Goal: Task Accomplishment & Management: Complete application form

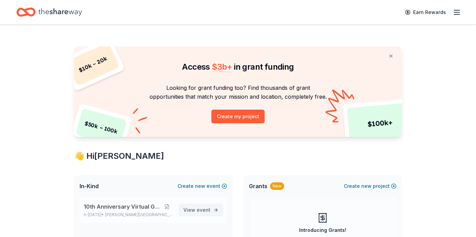
click at [200, 209] on span "event" at bounding box center [204, 210] width 14 height 6
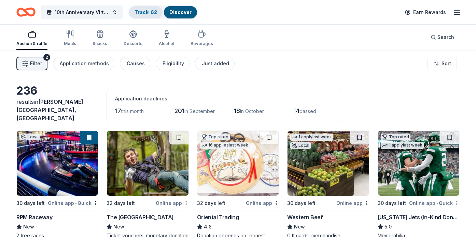
click at [153, 12] on link "Track · 62" at bounding box center [146, 12] width 23 height 6
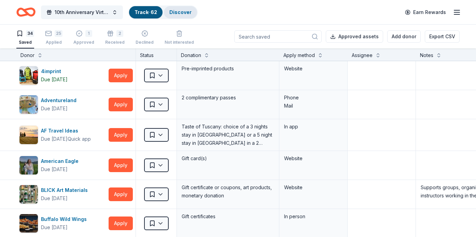
click at [183, 11] on link "Discover" at bounding box center [180, 12] width 22 height 6
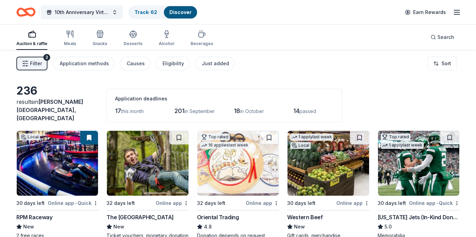
click at [28, 65] on icon "button" at bounding box center [25, 63] width 7 height 7
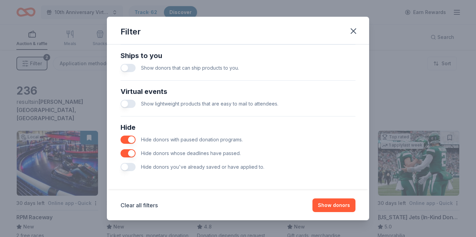
scroll to position [304, 0]
click at [356, 30] on icon "button" at bounding box center [354, 31] width 10 height 10
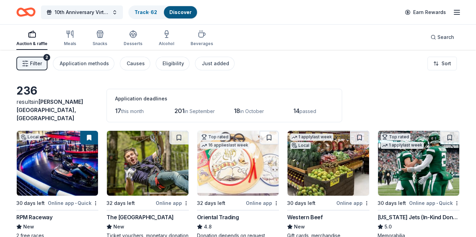
scroll to position [0, 0]
click at [202, 61] on div "Just added" at bounding box center [215, 63] width 27 height 8
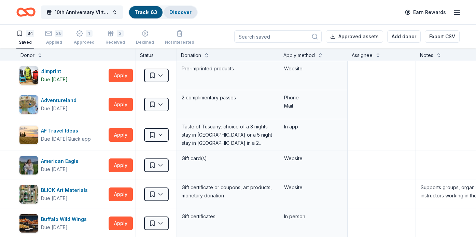
click at [184, 15] on div "Discover" at bounding box center [180, 12] width 33 height 12
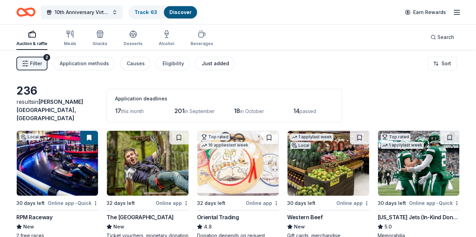
click at [216, 67] on div "Just added" at bounding box center [215, 63] width 27 height 8
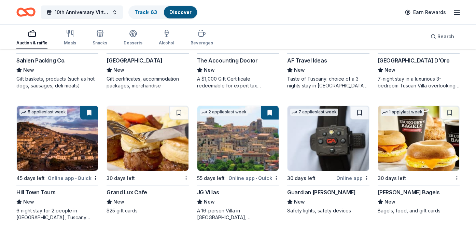
scroll to position [289, 0]
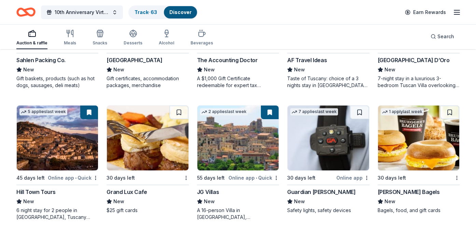
click at [134, 188] on div "Grand Lux Cafe" at bounding box center [127, 192] width 40 height 8
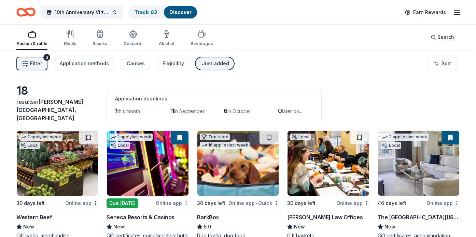
scroll to position [0, 0]
click at [134, 108] on span "this month" at bounding box center [128, 111] width 23 height 6
click at [118, 108] on span "this month" at bounding box center [128, 111] width 23 height 6
click at [94, 61] on div "Application methods" at bounding box center [84, 63] width 49 height 8
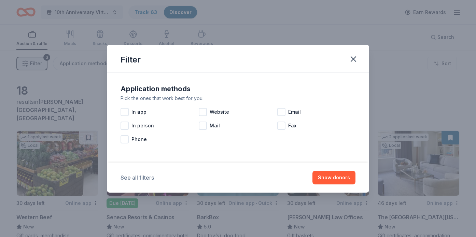
click at [138, 180] on button "See all filters" at bounding box center [137, 177] width 33 height 8
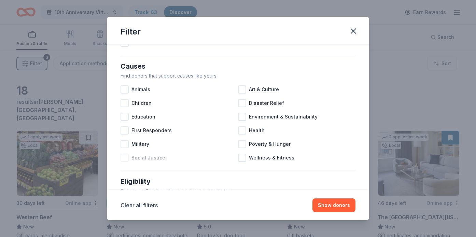
scroll to position [68, 0]
click at [242, 132] on div at bounding box center [242, 131] width 8 height 8
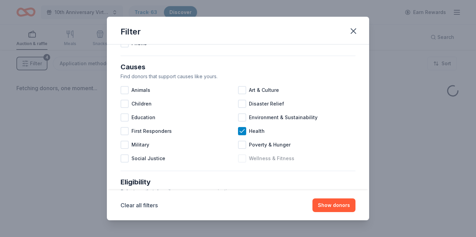
click at [242, 158] on div at bounding box center [242, 158] width 8 height 8
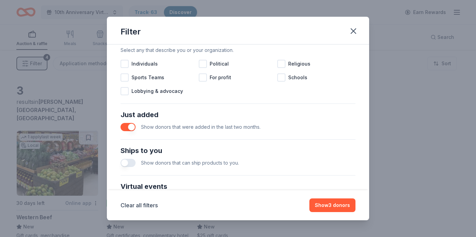
scroll to position [211, 0]
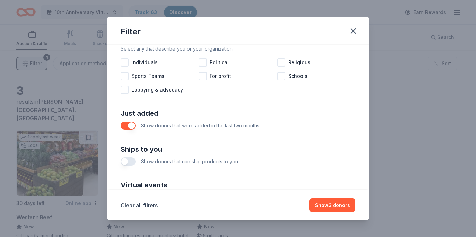
click at [131, 127] on button "button" at bounding box center [128, 126] width 15 height 8
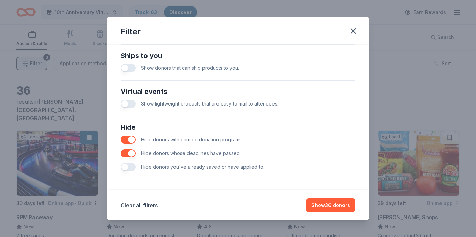
scroll to position [304, 0]
click at [126, 166] on button "button" at bounding box center [128, 167] width 15 height 8
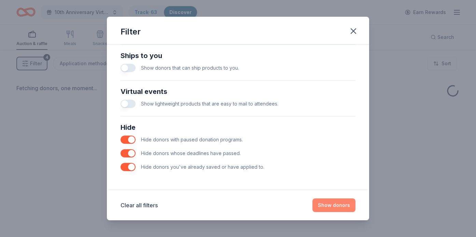
click at [340, 204] on button "Show donors" at bounding box center [333, 205] width 43 height 14
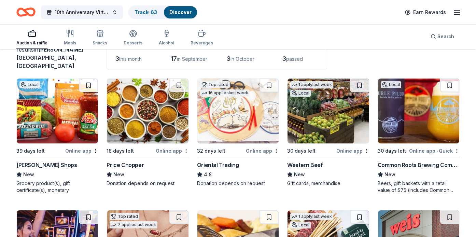
scroll to position [54, 0]
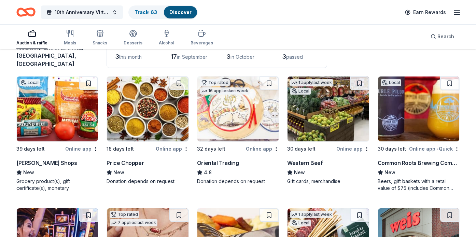
click at [27, 159] on div "Stewart's Shops" at bounding box center [46, 163] width 60 height 8
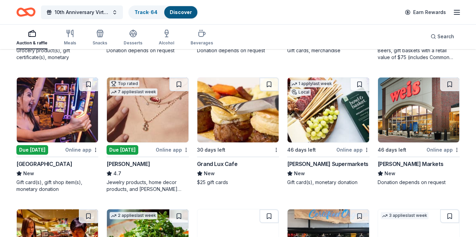
scroll to position [186, 0]
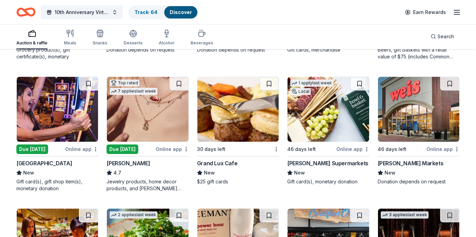
click at [64, 119] on img at bounding box center [57, 109] width 81 height 65
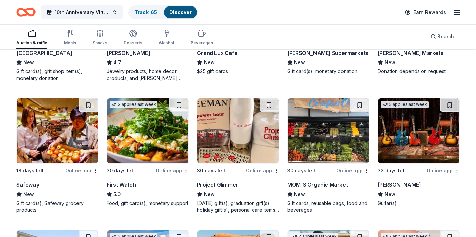
scroll to position [297, 0]
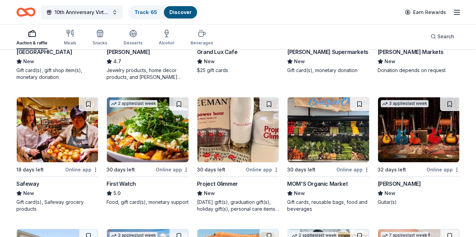
click at [218, 180] on div "Project Glimmer" at bounding box center [217, 184] width 41 height 8
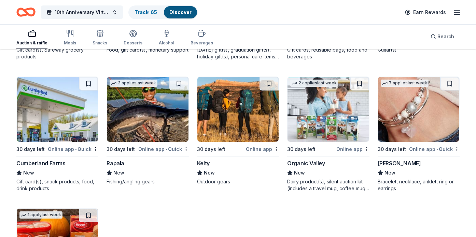
scroll to position [449, 0]
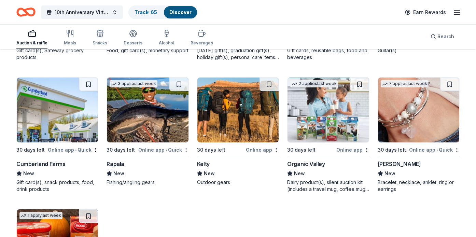
click at [394, 160] on div "Lizzy James" at bounding box center [399, 164] width 43 height 8
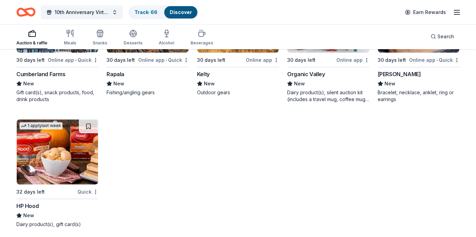
scroll to position [538, 0]
click at [31, 202] on div "HP Hood" at bounding box center [27, 206] width 22 height 8
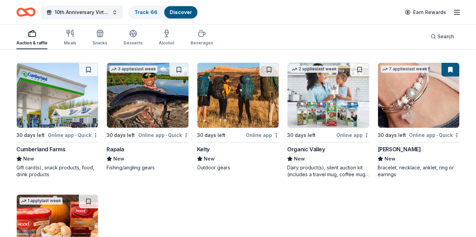
scroll to position [451, 0]
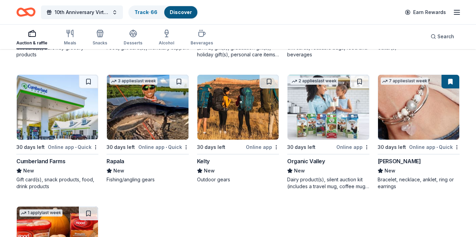
click at [302, 157] on div "Organic Valley" at bounding box center [306, 161] width 38 height 8
click at [207, 157] on div "Kelty" at bounding box center [203, 161] width 13 height 8
click at [121, 157] on div "Rapala" at bounding box center [116, 161] width 18 height 8
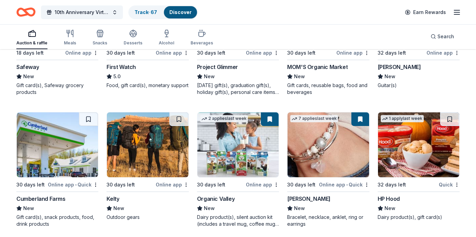
scroll to position [413, 0]
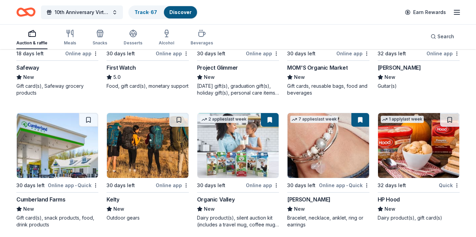
click at [56, 195] on div "Cumberland Farms" at bounding box center [40, 199] width 49 height 8
click at [63, 195] on div "Cumberland Farms" at bounding box center [40, 199] width 49 height 8
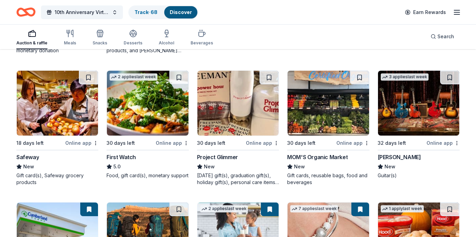
scroll to position [316, 0]
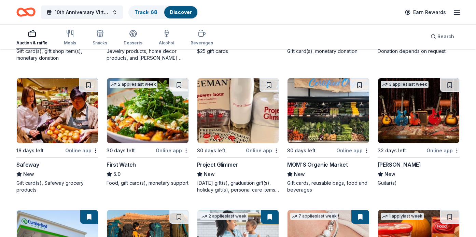
click at [391, 161] on div "Gibson" at bounding box center [399, 165] width 43 height 8
click at [310, 161] on div "MOM'S Organic Market" at bounding box center [317, 165] width 60 height 8
click at [131, 161] on div "First Watch" at bounding box center [121, 165] width 29 height 8
click at [23, 161] on div "Safeway" at bounding box center [27, 165] width 23 height 8
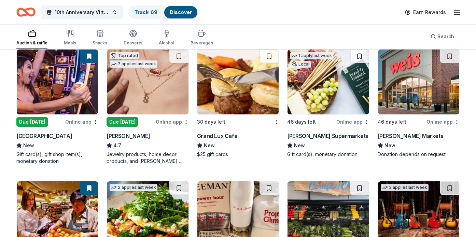
scroll to position [194, 0]
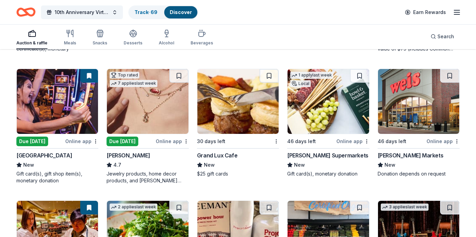
click at [398, 151] on div "Weis Markets" at bounding box center [411, 155] width 66 height 8
click at [304, 151] on div "Inserra Supermarkets" at bounding box center [327, 155] width 81 height 8
click at [165, 120] on img at bounding box center [147, 101] width 81 height 65
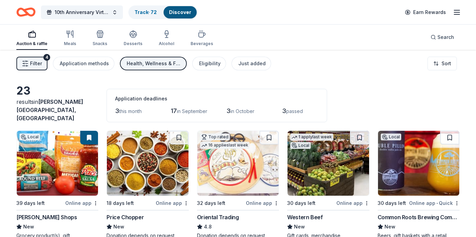
scroll to position [0, 0]
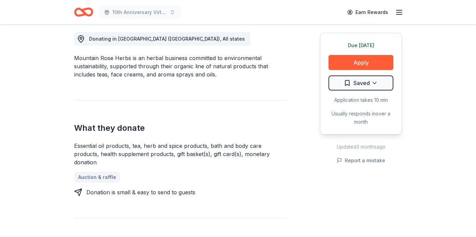
scroll to position [193, 0]
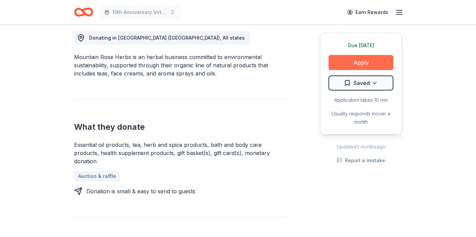
click at [355, 62] on button "Apply" at bounding box center [361, 62] width 65 height 15
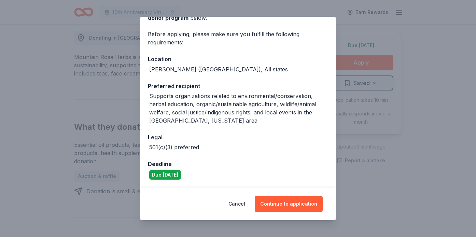
scroll to position [44, 0]
click at [244, 200] on button "Cancel" at bounding box center [236, 204] width 17 height 16
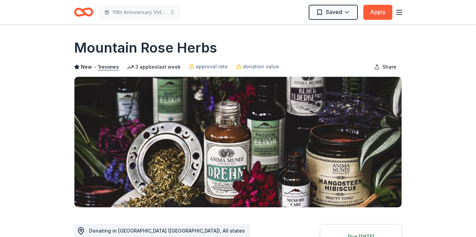
scroll to position [0, 0]
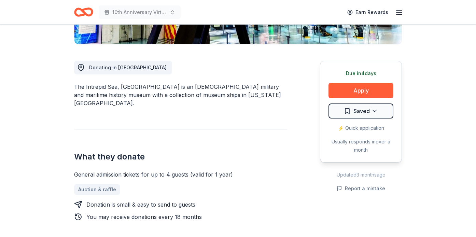
scroll to position [165, 0]
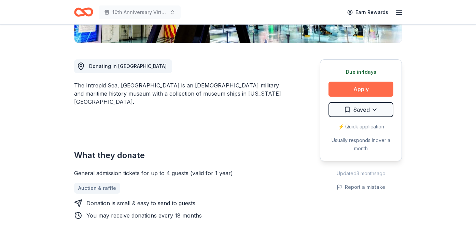
click at [363, 88] on button "Apply" at bounding box center [361, 89] width 65 height 15
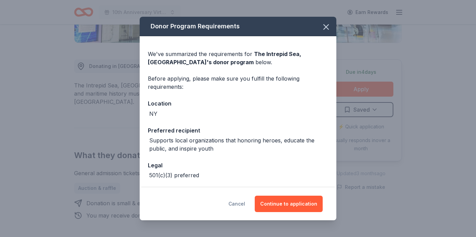
click at [240, 205] on button "Cancel" at bounding box center [236, 204] width 17 height 16
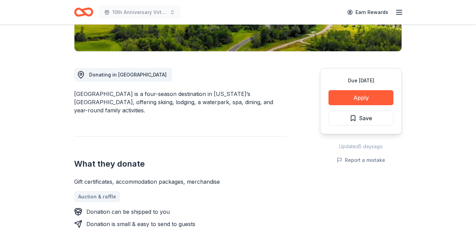
scroll to position [180, 0]
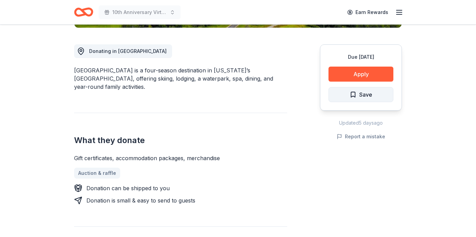
click at [361, 98] on span "Save" at bounding box center [365, 94] width 13 height 9
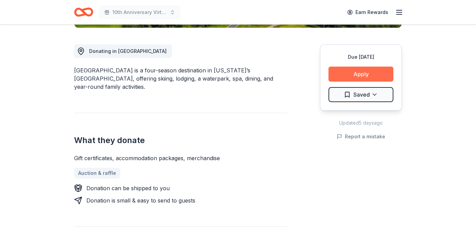
click at [363, 79] on button "Apply" at bounding box center [361, 74] width 65 height 15
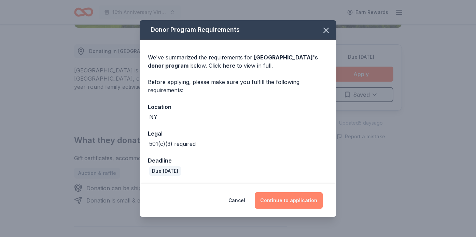
click at [292, 200] on button "Continue to application" at bounding box center [289, 200] width 68 height 16
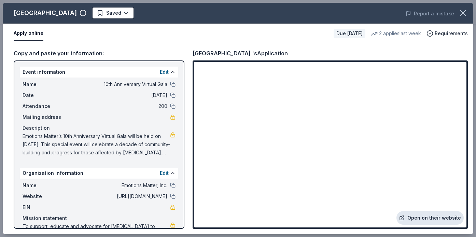
click at [421, 217] on link "Open on their website" at bounding box center [430, 218] width 67 height 14
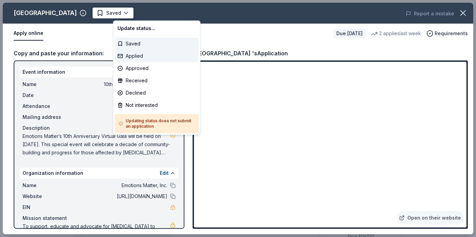
click at [140, 56] on div "Applied" at bounding box center [157, 56] width 84 height 12
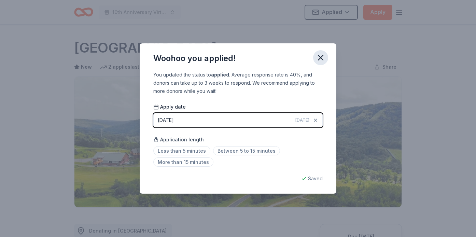
click at [324, 56] on icon "button" at bounding box center [321, 58] width 10 height 10
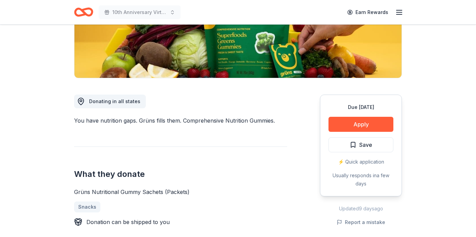
scroll to position [134, 0]
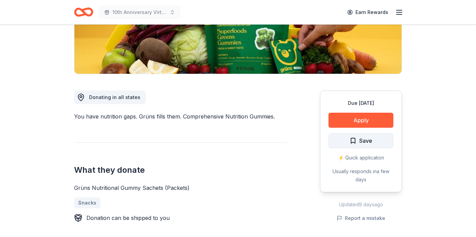
click at [380, 142] on button "Save" at bounding box center [361, 140] width 65 height 15
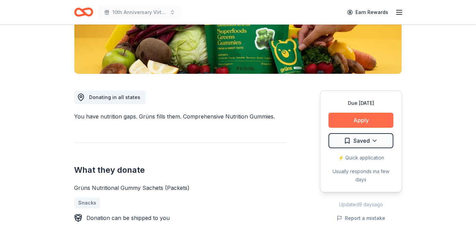
click at [375, 120] on button "Apply" at bounding box center [361, 120] width 65 height 15
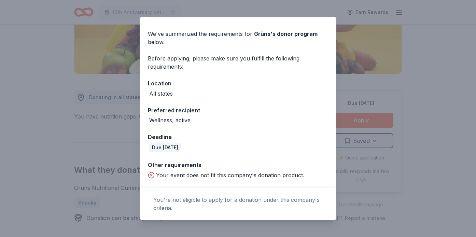
scroll to position [69, 0]
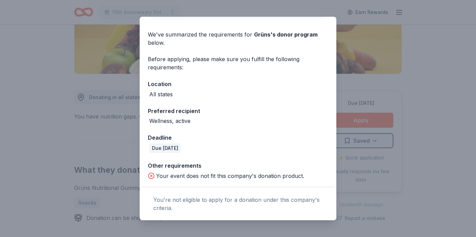
click at [416, 109] on div "Donor Program Requirements The following requirements may not be met: Your even…" at bounding box center [238, 118] width 476 height 237
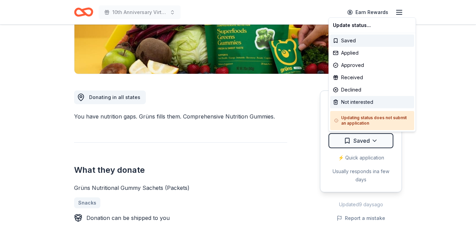
click at [369, 100] on div "Not interested" at bounding box center [372, 102] width 84 height 12
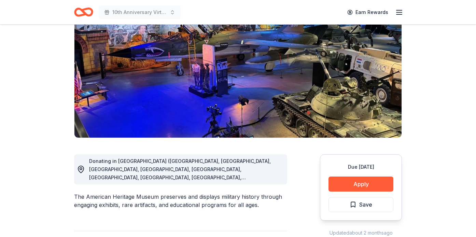
scroll to position [73, 0]
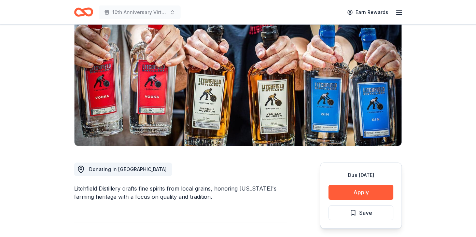
scroll to position [65, 0]
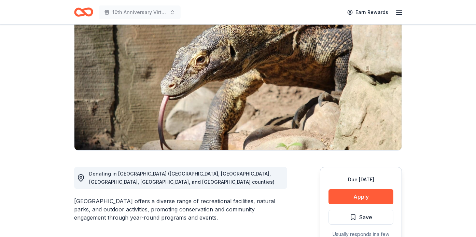
scroll to position [59, 0]
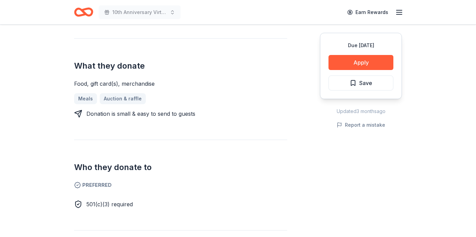
scroll to position [269, 0]
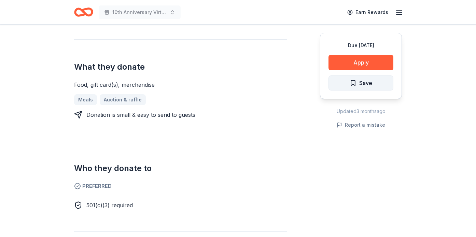
click at [364, 84] on span "Save" at bounding box center [365, 83] width 13 height 9
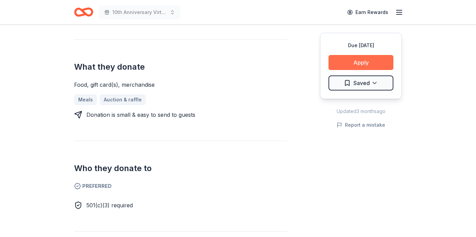
click at [363, 62] on button "Apply" at bounding box center [361, 62] width 65 height 15
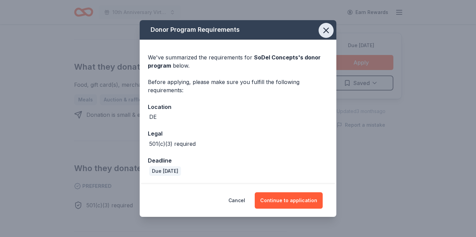
click at [326, 30] on icon "button" at bounding box center [326, 30] width 5 height 5
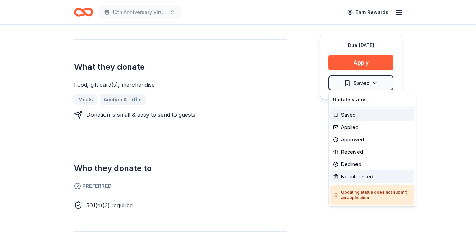
click at [362, 175] on div "Not interested" at bounding box center [372, 176] width 84 height 12
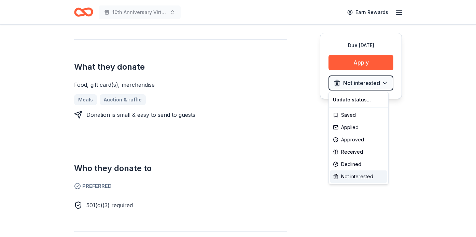
drag, startPoint x: 389, startPoint y: 120, endPoint x: 420, endPoint y: 56, distance: 70.7
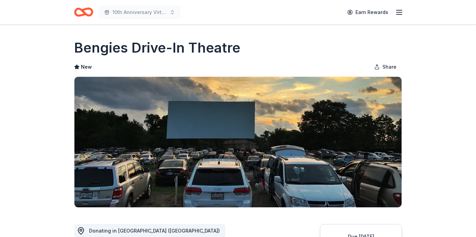
scroll to position [75, 0]
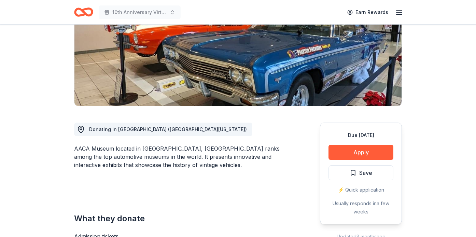
scroll to position [100, 0]
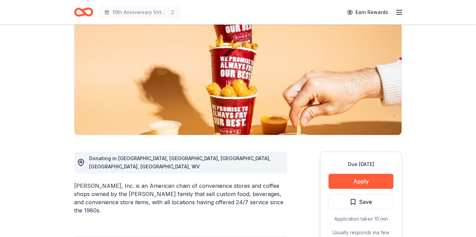
scroll to position [77, 0]
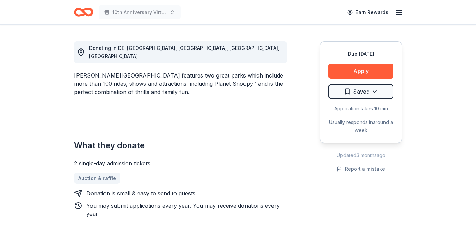
scroll to position [184, 0]
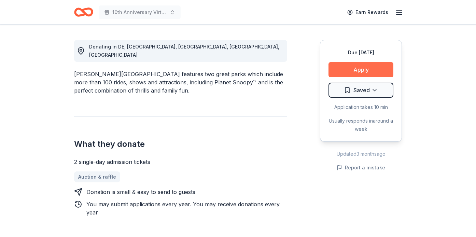
click at [367, 69] on button "Apply" at bounding box center [361, 69] width 65 height 15
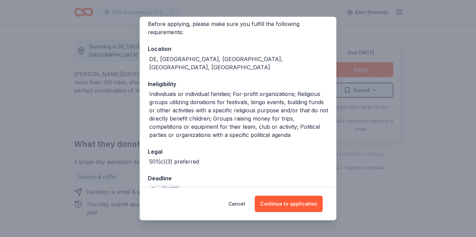
scroll to position [62, 0]
click at [284, 205] on button "Continue to application" at bounding box center [289, 204] width 68 height 16
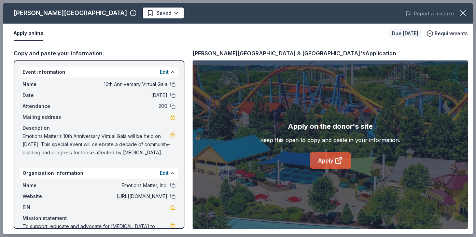
click at [334, 160] on link "Apply" at bounding box center [330, 160] width 41 height 16
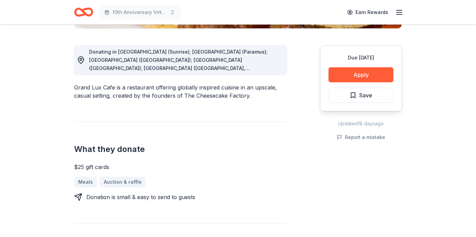
scroll to position [156, 0]
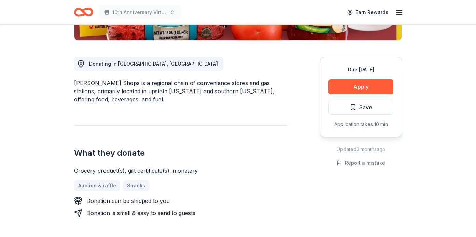
scroll to position [166, 0]
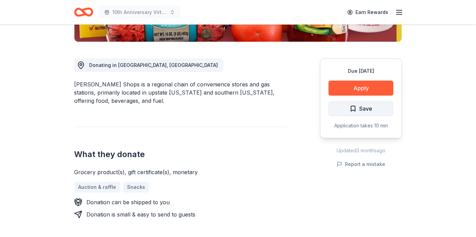
click at [340, 108] on button "Save" at bounding box center [361, 108] width 65 height 15
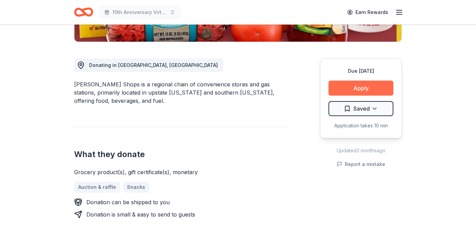
click at [350, 86] on button "Apply" at bounding box center [361, 88] width 65 height 15
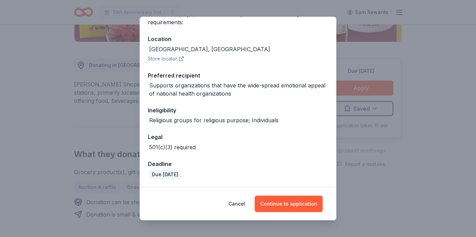
scroll to position [64, 0]
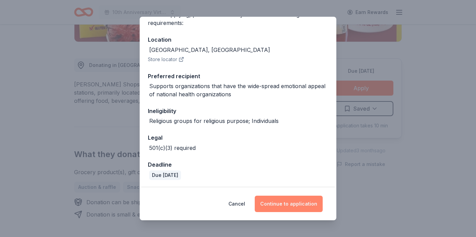
click at [287, 206] on button "Continue to application" at bounding box center [289, 204] width 68 height 16
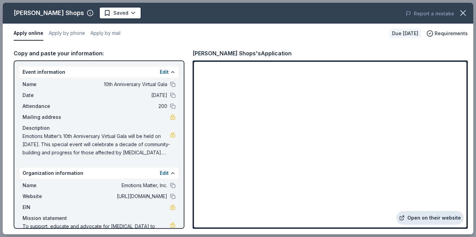
click at [427, 218] on link "Open on their website" at bounding box center [430, 218] width 67 height 14
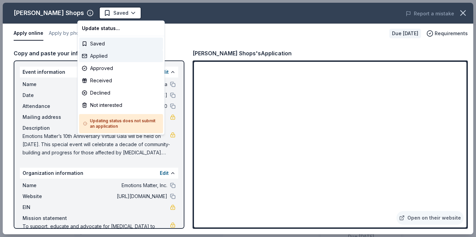
click at [105, 54] on div "Applied" at bounding box center [121, 56] width 84 height 12
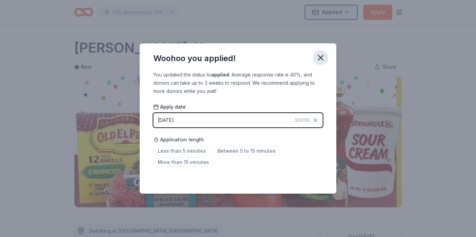
click at [321, 60] on icon "button" at bounding box center [321, 58] width 10 height 10
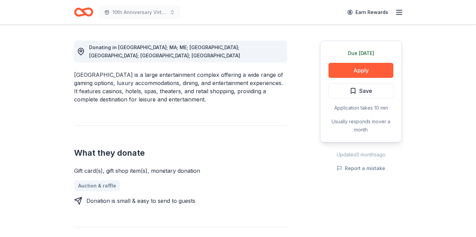
scroll to position [189, 0]
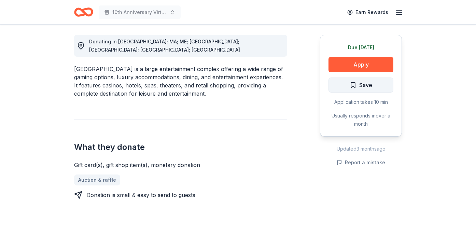
click at [363, 84] on span "Save" at bounding box center [365, 85] width 13 height 9
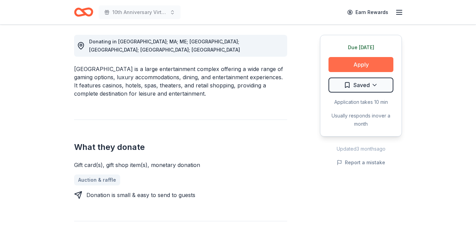
click at [366, 63] on button "Apply" at bounding box center [361, 64] width 65 height 15
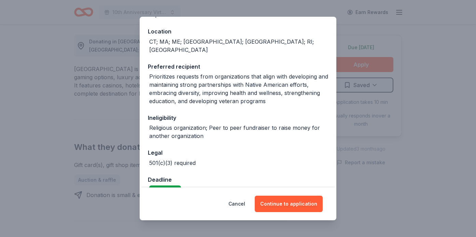
scroll to position [73, 0]
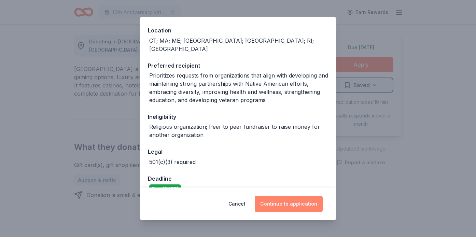
click at [286, 204] on button "Continue to application" at bounding box center [289, 204] width 68 height 16
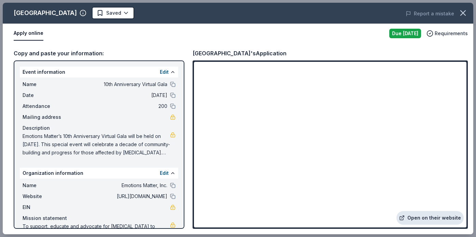
click at [418, 218] on link "Open on their website" at bounding box center [430, 218] width 67 height 14
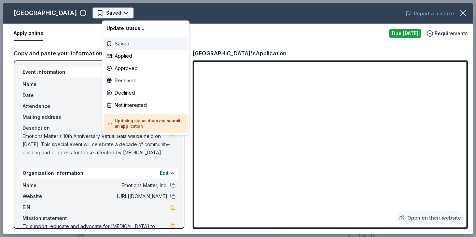
click at [132, 12] on body "10th Anniversary Virtual Gala Earn Rewards Due today Share Foxwoods Resort Casi…" at bounding box center [238, 118] width 476 height 237
click at [137, 58] on div "Applied" at bounding box center [146, 56] width 84 height 12
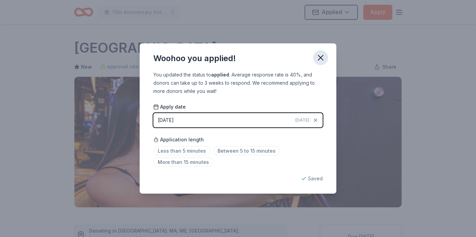
click at [320, 60] on icon "button" at bounding box center [321, 58] width 10 height 10
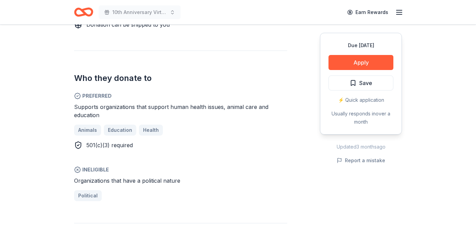
scroll to position [339, 0]
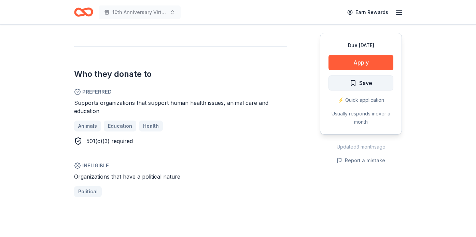
click at [359, 85] on span "Save" at bounding box center [361, 83] width 23 height 9
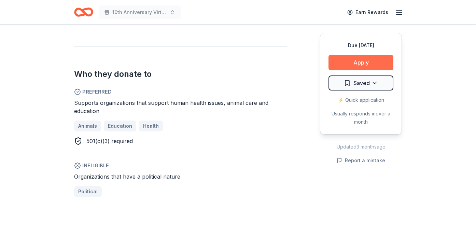
click at [361, 67] on button "Apply" at bounding box center [361, 62] width 65 height 15
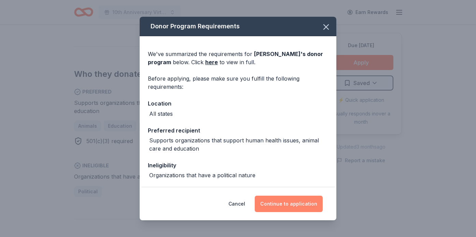
click at [274, 204] on button "Continue to application" at bounding box center [289, 204] width 68 height 16
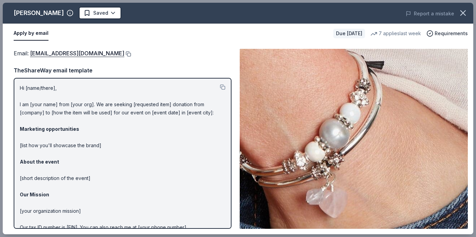
click at [124, 54] on button at bounding box center [127, 53] width 7 height 5
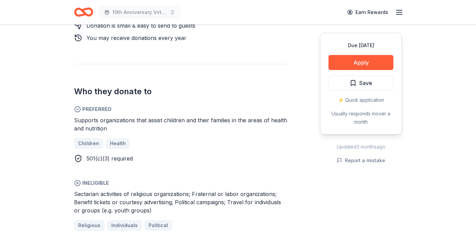
scroll to position [347, 0]
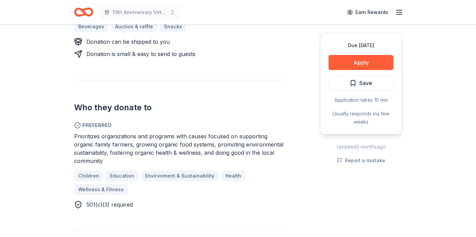
scroll to position [327, 0]
click at [346, 89] on button "Save" at bounding box center [361, 82] width 65 height 15
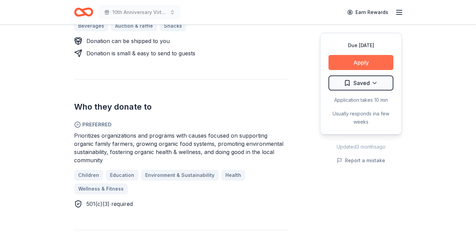
click at [351, 62] on button "Apply" at bounding box center [361, 62] width 65 height 15
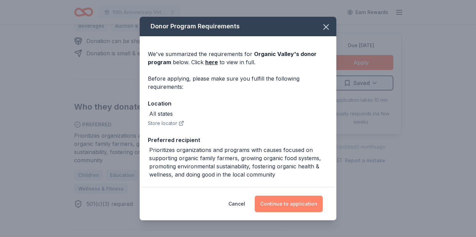
click at [284, 201] on button "Continue to application" at bounding box center [289, 204] width 68 height 16
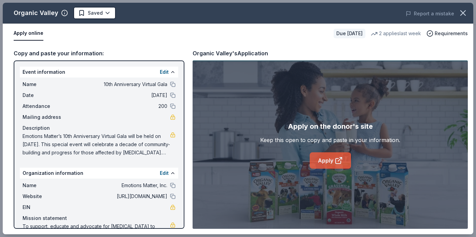
click at [324, 160] on link "Apply" at bounding box center [330, 160] width 41 height 16
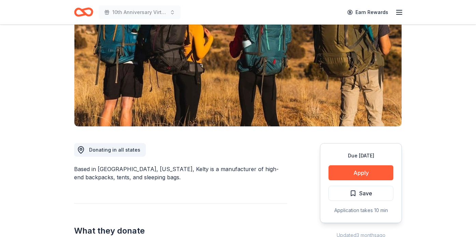
scroll to position [80, 0]
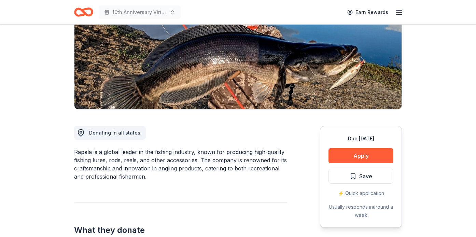
scroll to position [131, 0]
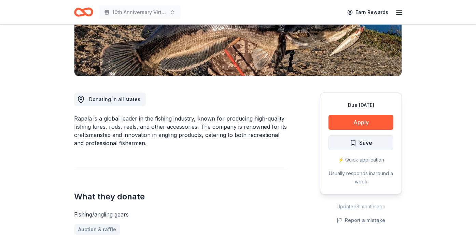
click at [347, 139] on button "Save" at bounding box center [361, 142] width 65 height 15
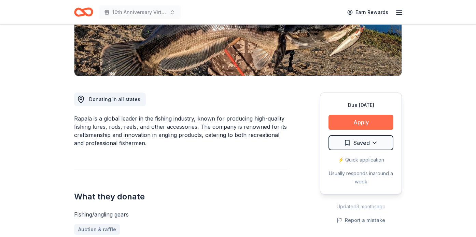
click at [348, 123] on button "Apply" at bounding box center [361, 122] width 65 height 15
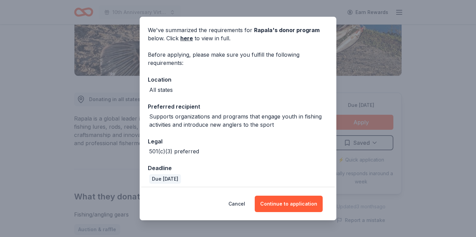
scroll to position [27, 0]
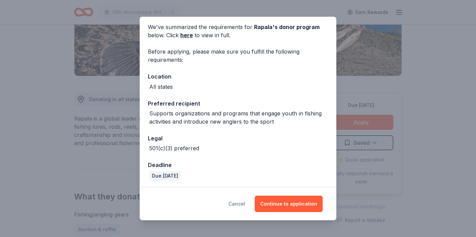
click at [242, 204] on button "Cancel" at bounding box center [236, 204] width 17 height 16
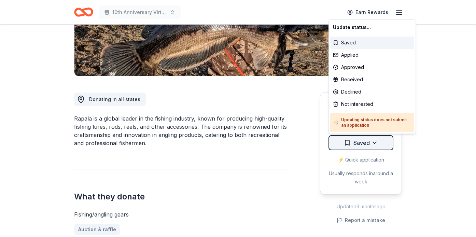
click at [358, 105] on div "Not interested" at bounding box center [372, 104] width 84 height 12
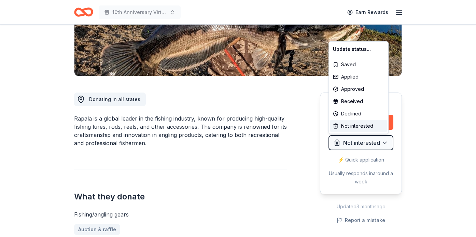
drag, startPoint x: 331, startPoint y: 113, endPoint x: 304, endPoint y: 155, distance: 49.2
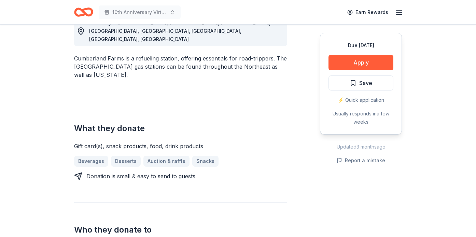
scroll to position [208, 0]
click at [358, 79] on span "Save" at bounding box center [361, 83] width 23 height 9
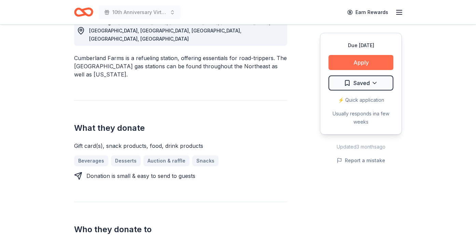
click at [362, 62] on button "Apply" at bounding box center [361, 62] width 65 height 15
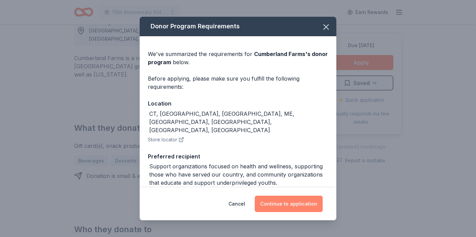
click at [291, 199] on button "Continue to application" at bounding box center [289, 204] width 68 height 16
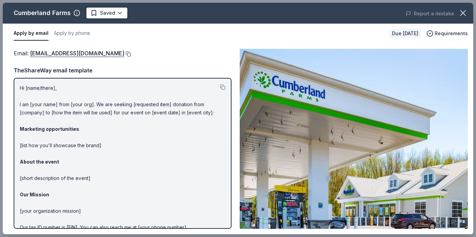
click at [124, 54] on button at bounding box center [127, 53] width 7 height 5
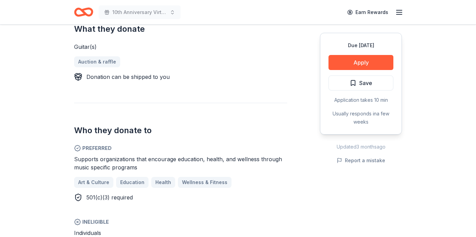
scroll to position [292, 0]
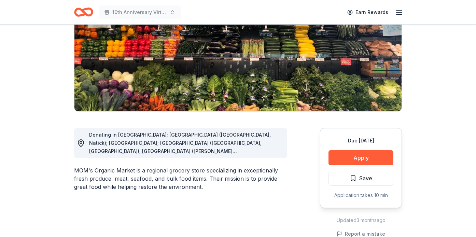
scroll to position [97, 0]
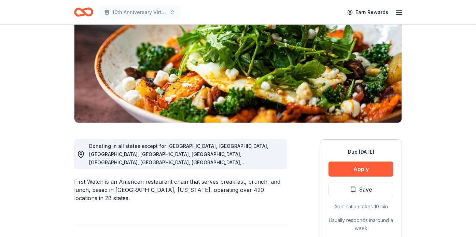
scroll to position [85, 0]
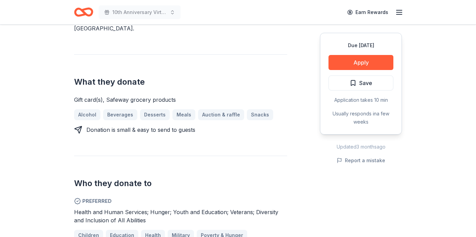
scroll to position [255, 0]
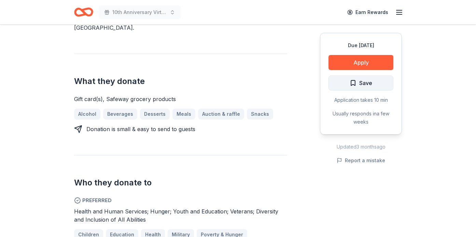
click at [352, 84] on span "Save" at bounding box center [361, 83] width 23 height 9
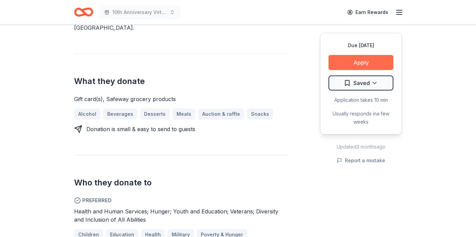
click at [358, 60] on button "Apply" at bounding box center [361, 62] width 65 height 15
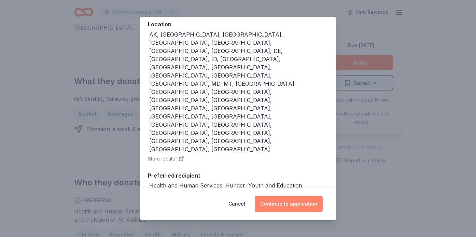
scroll to position [82, 0]
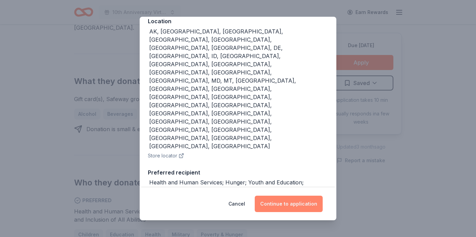
click at [283, 204] on button "Continue to application" at bounding box center [289, 204] width 68 height 16
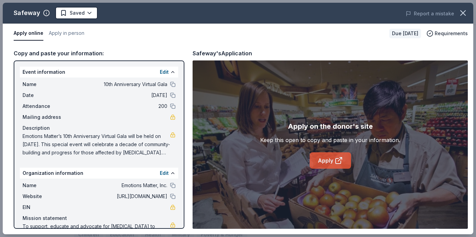
click at [319, 157] on link "Apply" at bounding box center [330, 160] width 41 height 16
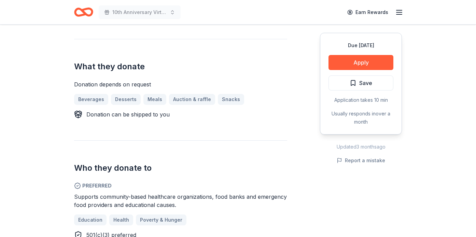
scroll to position [262, 0]
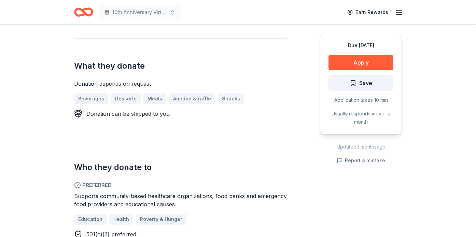
click at [362, 83] on span "Save" at bounding box center [365, 83] width 13 height 9
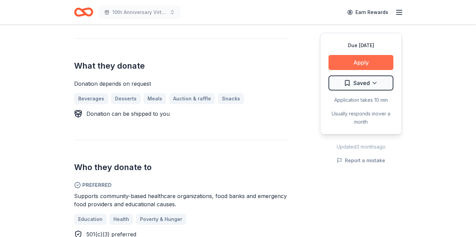
click at [362, 63] on button "Apply" at bounding box center [361, 62] width 65 height 15
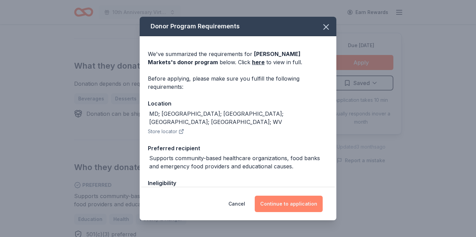
click at [292, 205] on button "Continue to application" at bounding box center [289, 204] width 68 height 16
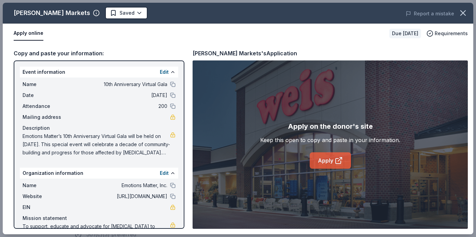
click at [328, 162] on link "Apply" at bounding box center [330, 160] width 41 height 16
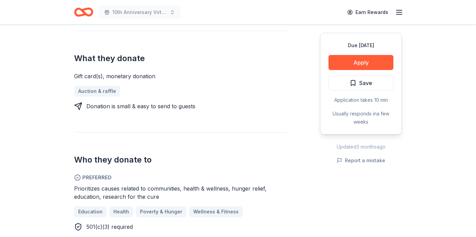
scroll to position [262, 0]
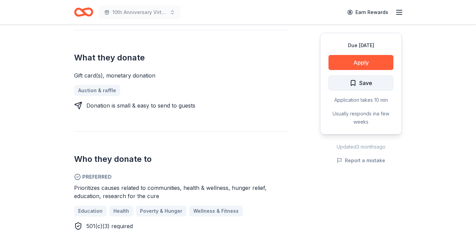
click at [356, 82] on span "Save" at bounding box center [361, 83] width 23 height 9
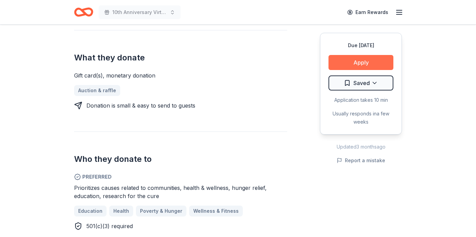
click at [361, 60] on button "Apply" at bounding box center [361, 62] width 65 height 15
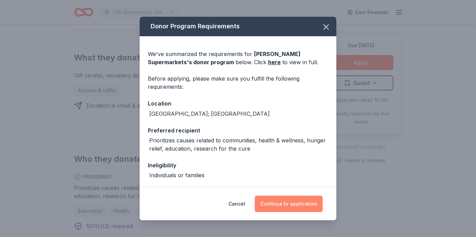
click at [283, 203] on button "Continue to application" at bounding box center [289, 204] width 68 height 16
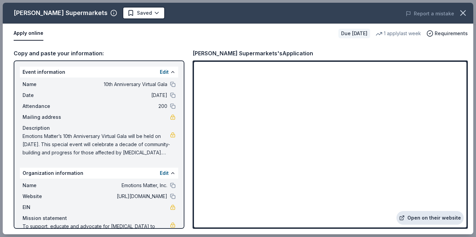
click at [421, 217] on link "Open on their website" at bounding box center [430, 218] width 67 height 14
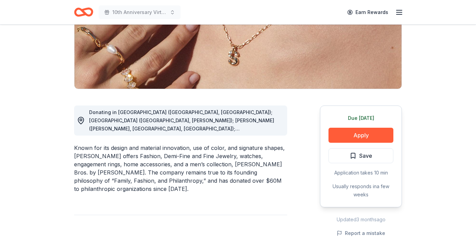
scroll to position [120, 0]
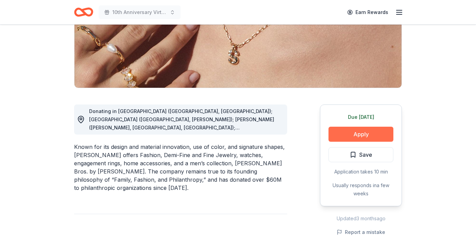
click at [368, 137] on button "Apply" at bounding box center [361, 134] width 65 height 15
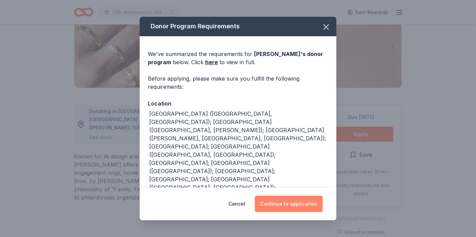
click at [280, 205] on button "Continue to application" at bounding box center [289, 204] width 68 height 16
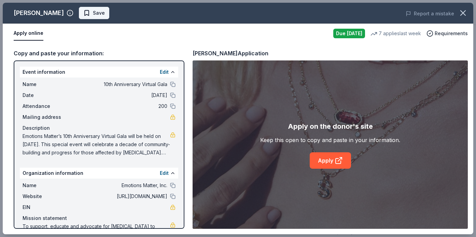
click at [93, 11] on span "Save" at bounding box center [99, 13] width 12 height 8
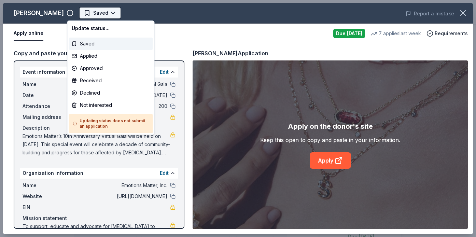
click at [99, 15] on body "10th Anniversary Virtual Gala Earn Rewards Due [DATE] Share [PERSON_NAME] 4.7 •…" at bounding box center [238, 118] width 476 height 237
click at [107, 82] on div "Received" at bounding box center [111, 80] width 84 height 12
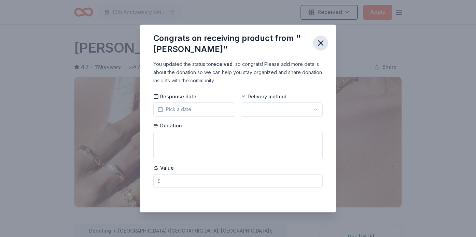
click at [323, 44] on icon "button" at bounding box center [321, 43] width 10 height 10
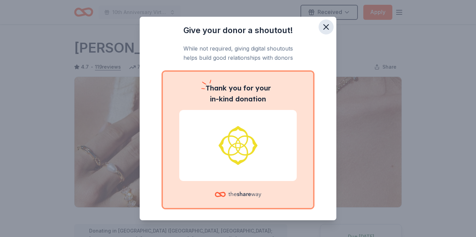
click at [328, 25] on icon "button" at bounding box center [326, 27] width 10 height 10
